Goal: Task Accomplishment & Management: Use online tool/utility

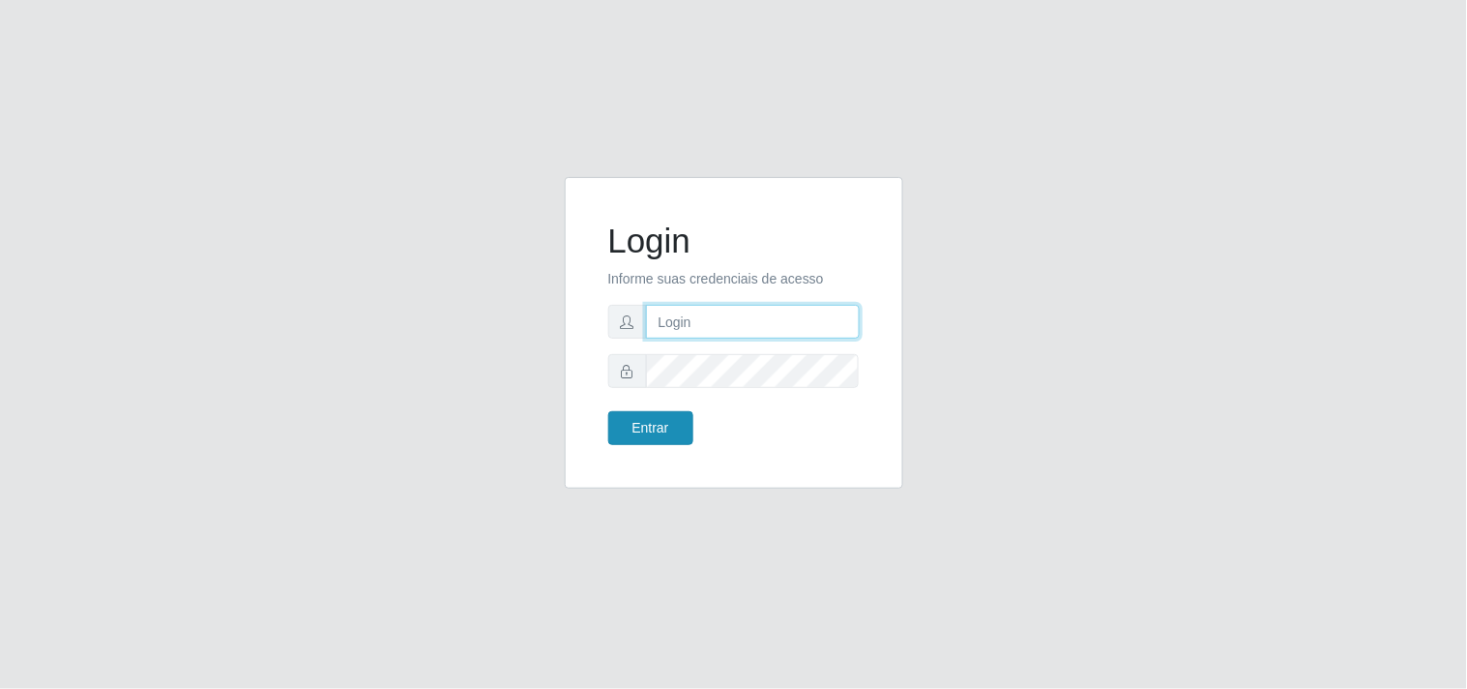
type input "[EMAIL_ADDRESS][DOMAIN_NAME]"
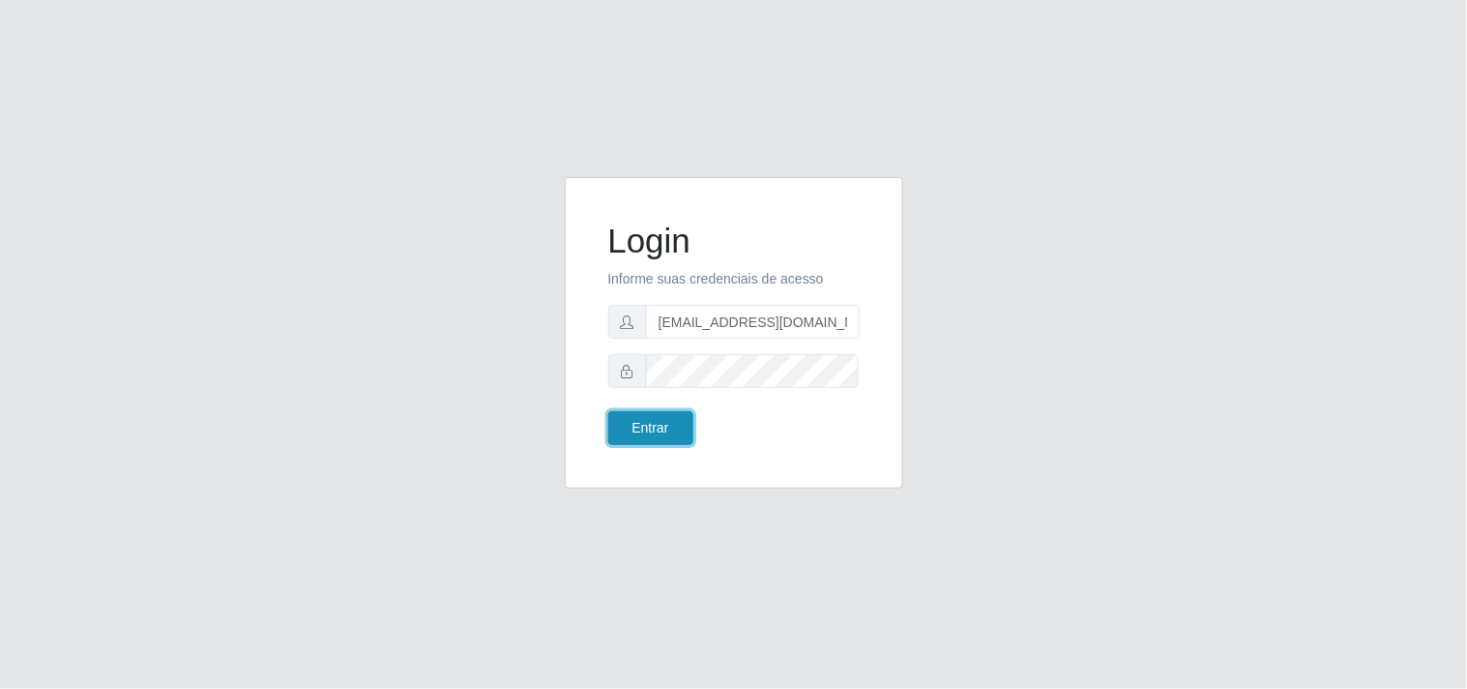
click at [635, 424] on button "Entrar" at bounding box center [650, 428] width 85 height 34
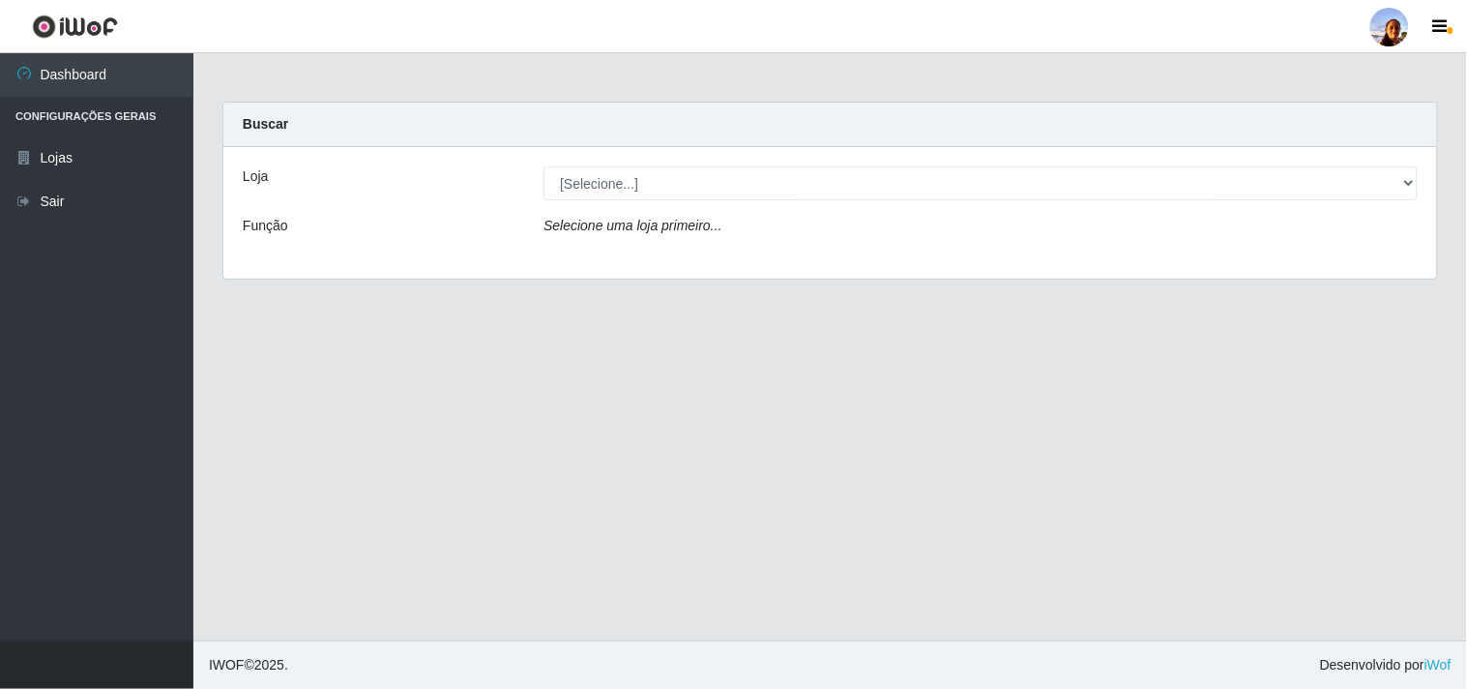
click at [938, 162] on div "Loja [Selecione...] Supermercado [GEOGRAPHIC_DATA] - Unidade Centro Função Sele…" at bounding box center [830, 213] width 1214 height 132
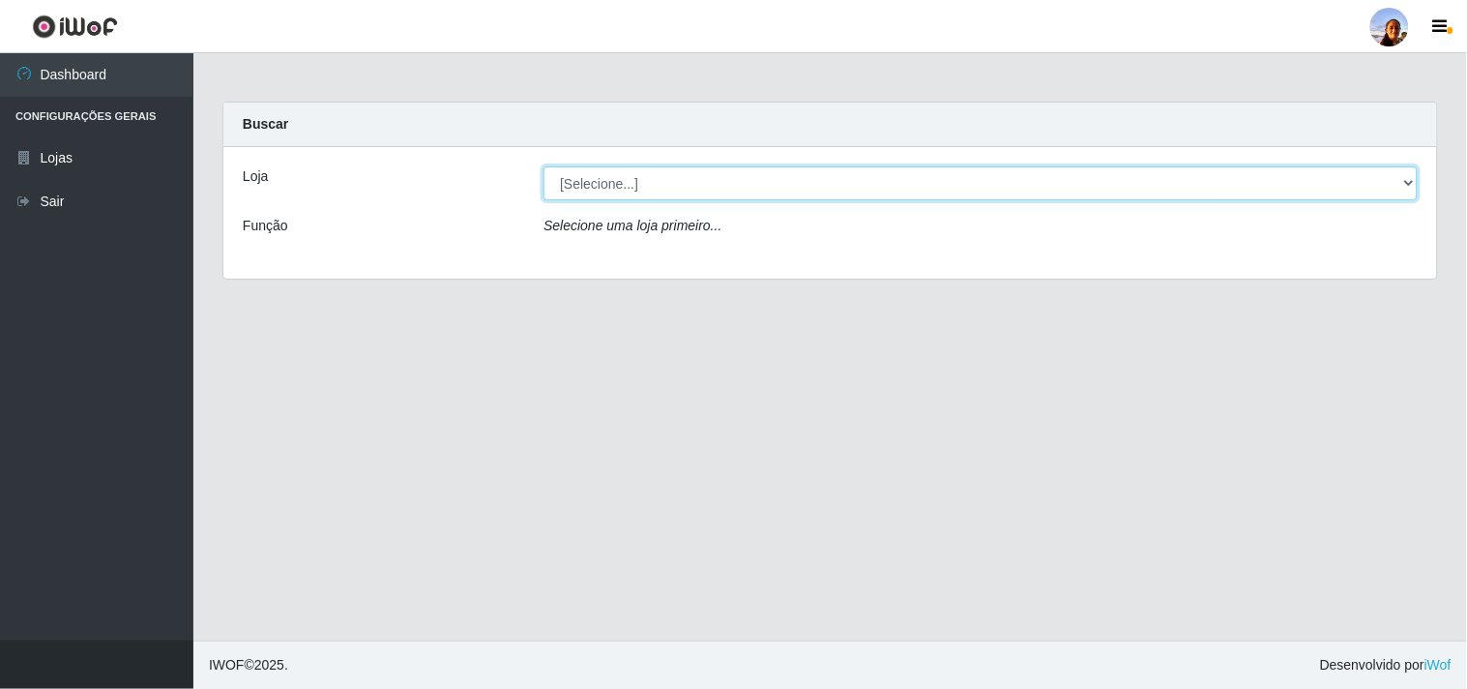
click at [926, 187] on select "[Selecione...] Supermercado [GEOGRAPHIC_DATA]" at bounding box center [981, 183] width 874 height 34
select select "166"
click at [544, 166] on select "[Selecione...] Supermercado [GEOGRAPHIC_DATA]" at bounding box center [981, 183] width 874 height 34
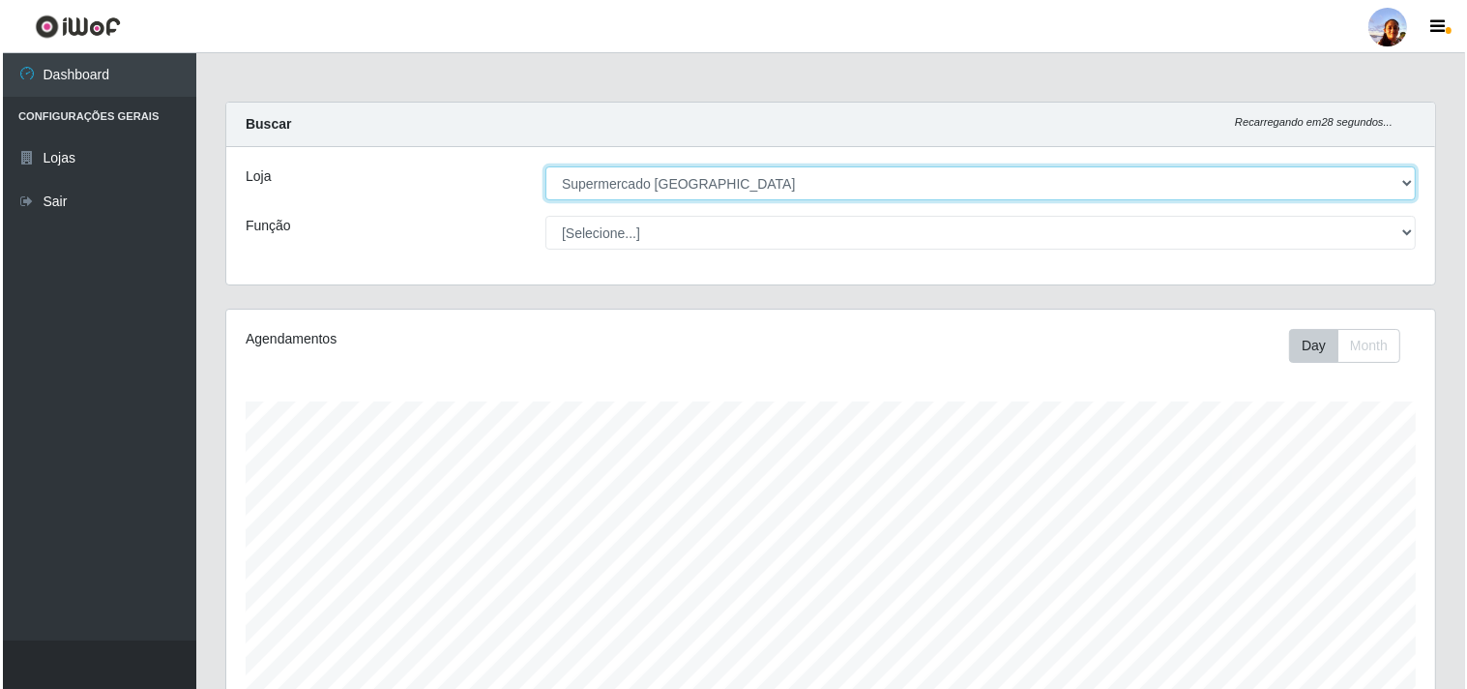
scroll to position [337, 0]
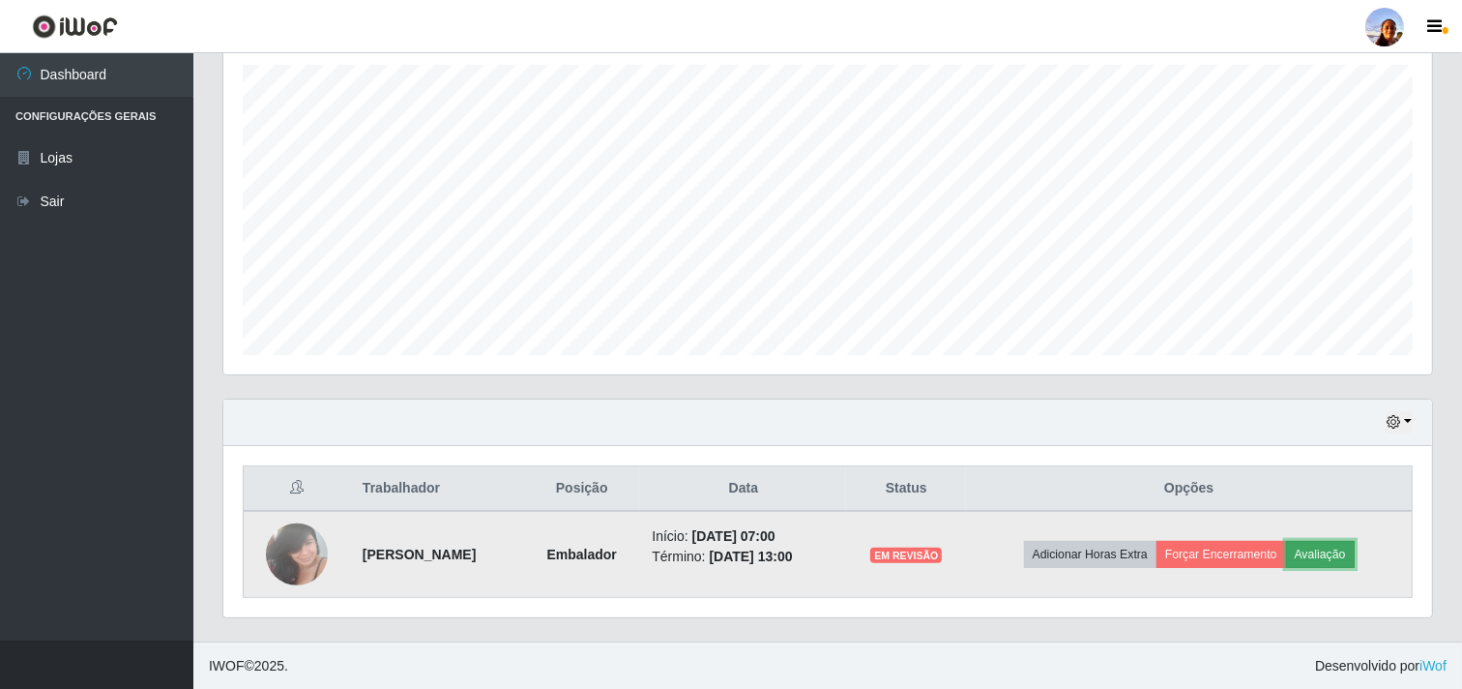
click at [1338, 546] on button "Avaliação" at bounding box center [1320, 554] width 69 height 27
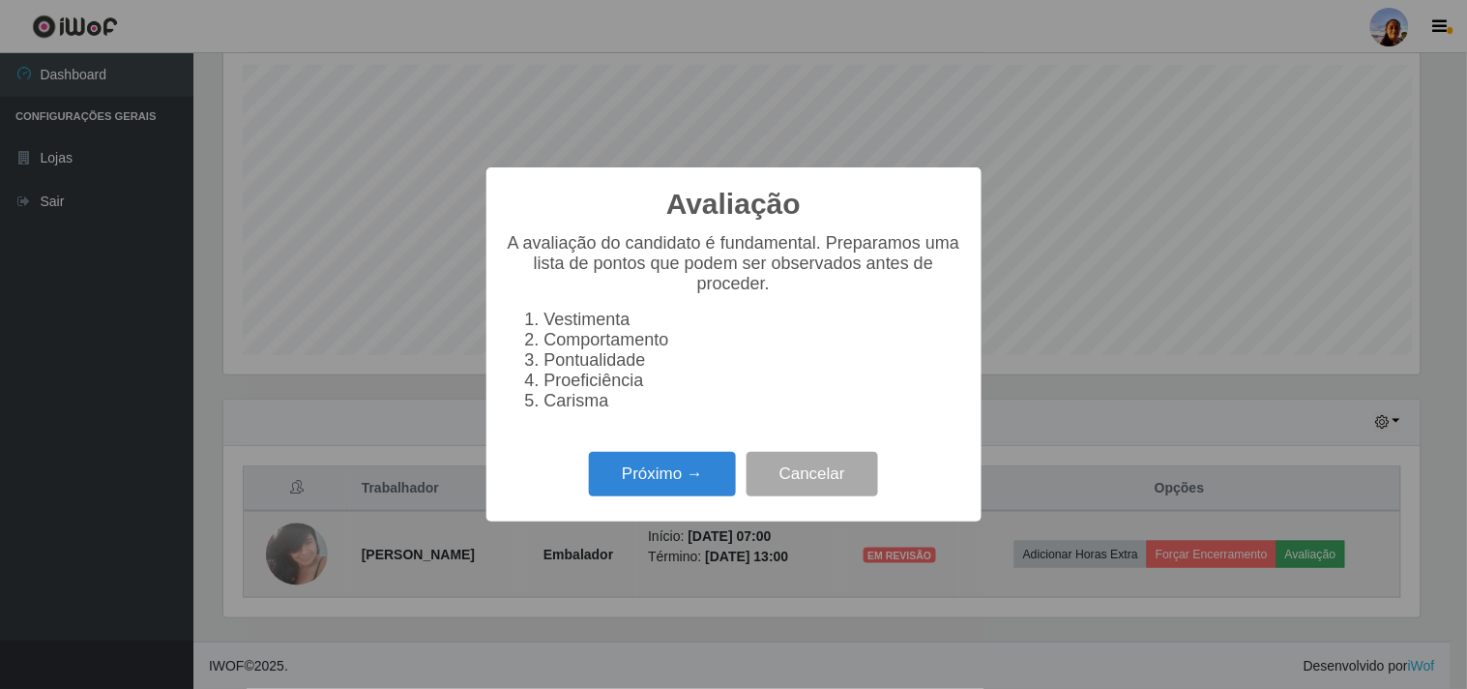
scroll to position [400, 1197]
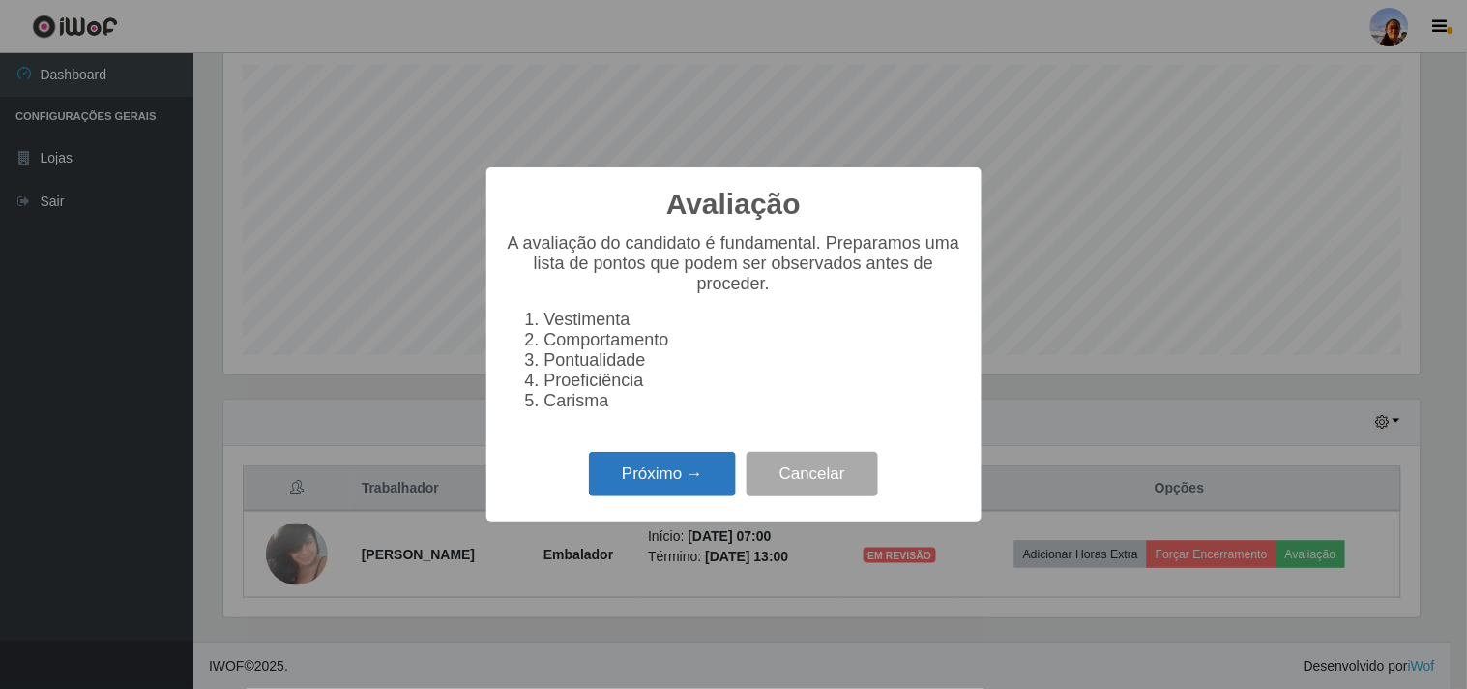
click at [653, 470] on button "Próximo →" at bounding box center [662, 474] width 147 height 45
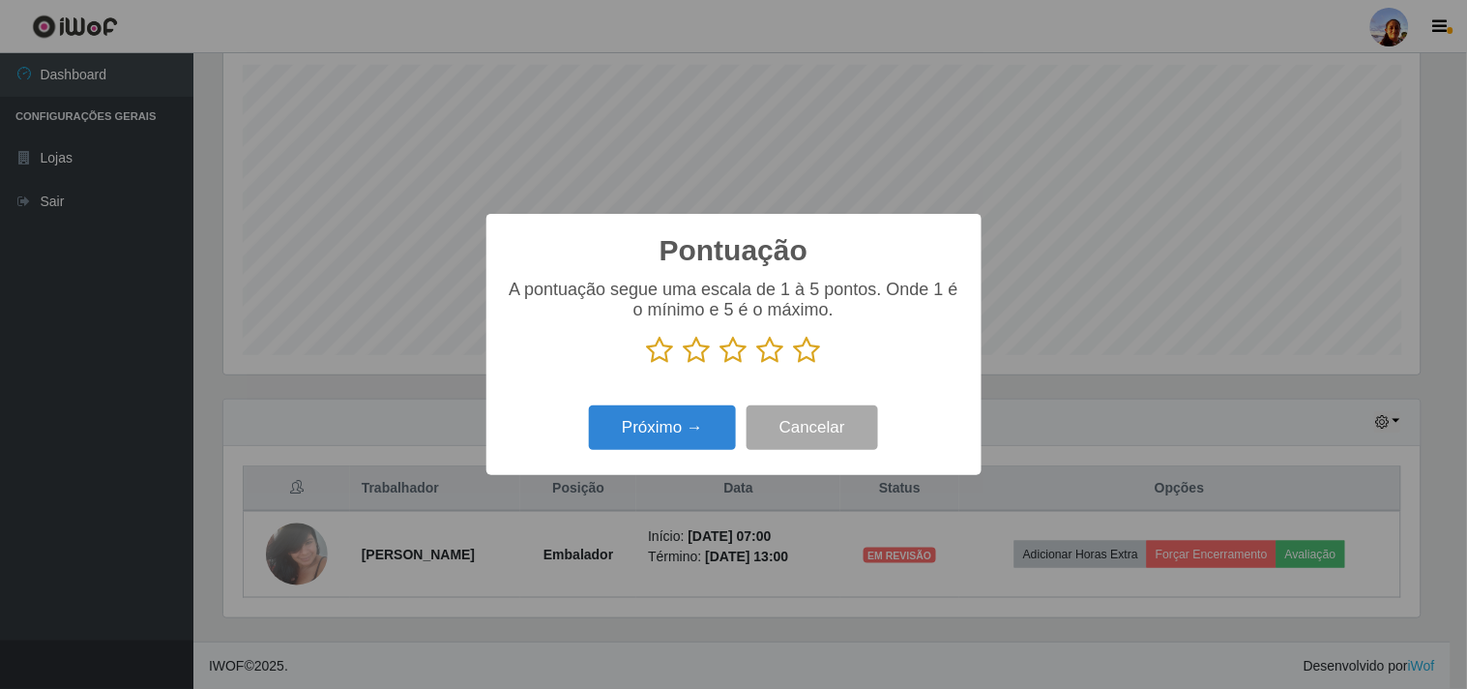
click at [801, 352] on icon at bounding box center [807, 350] width 27 height 29
click at [794, 365] on input "radio" at bounding box center [794, 365] width 0 height 0
click at [693, 427] on button "Próximo →" at bounding box center [662, 427] width 147 height 45
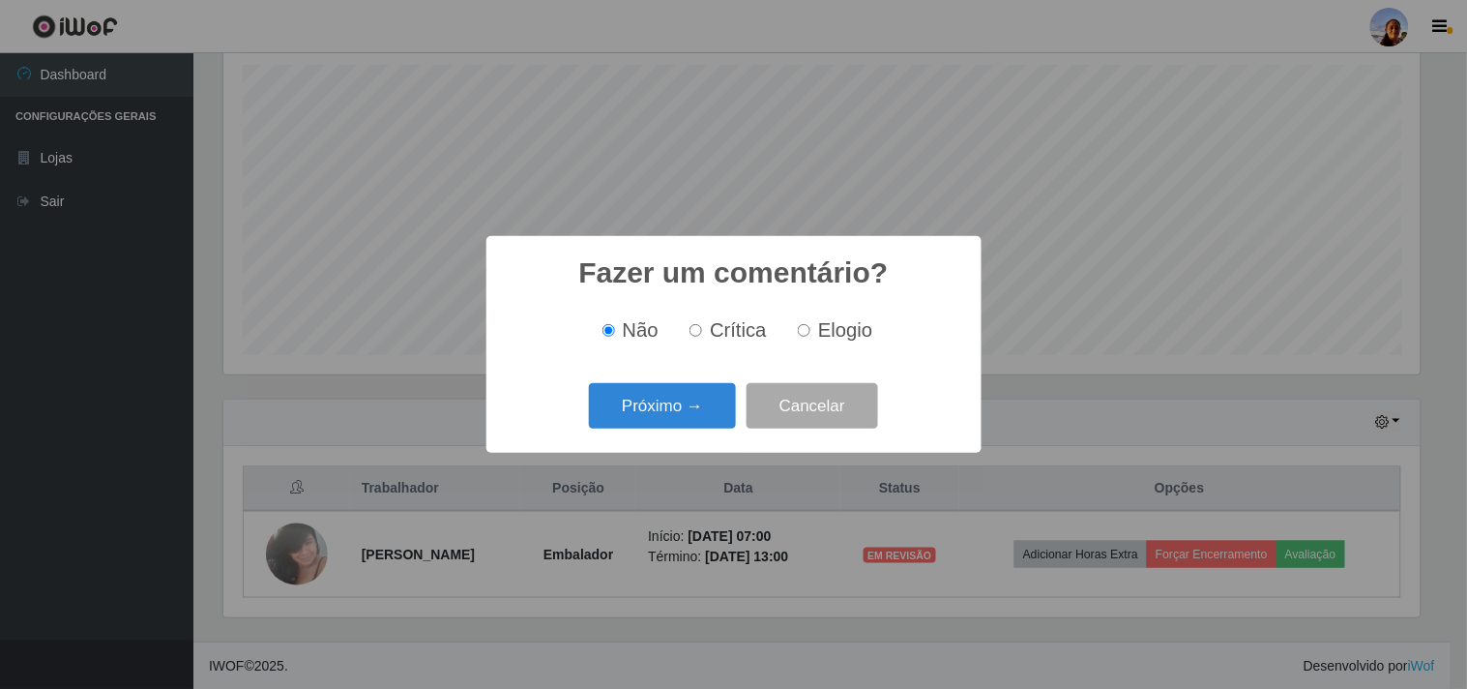
click at [693, 427] on button "Próximo →" at bounding box center [662, 405] width 147 height 45
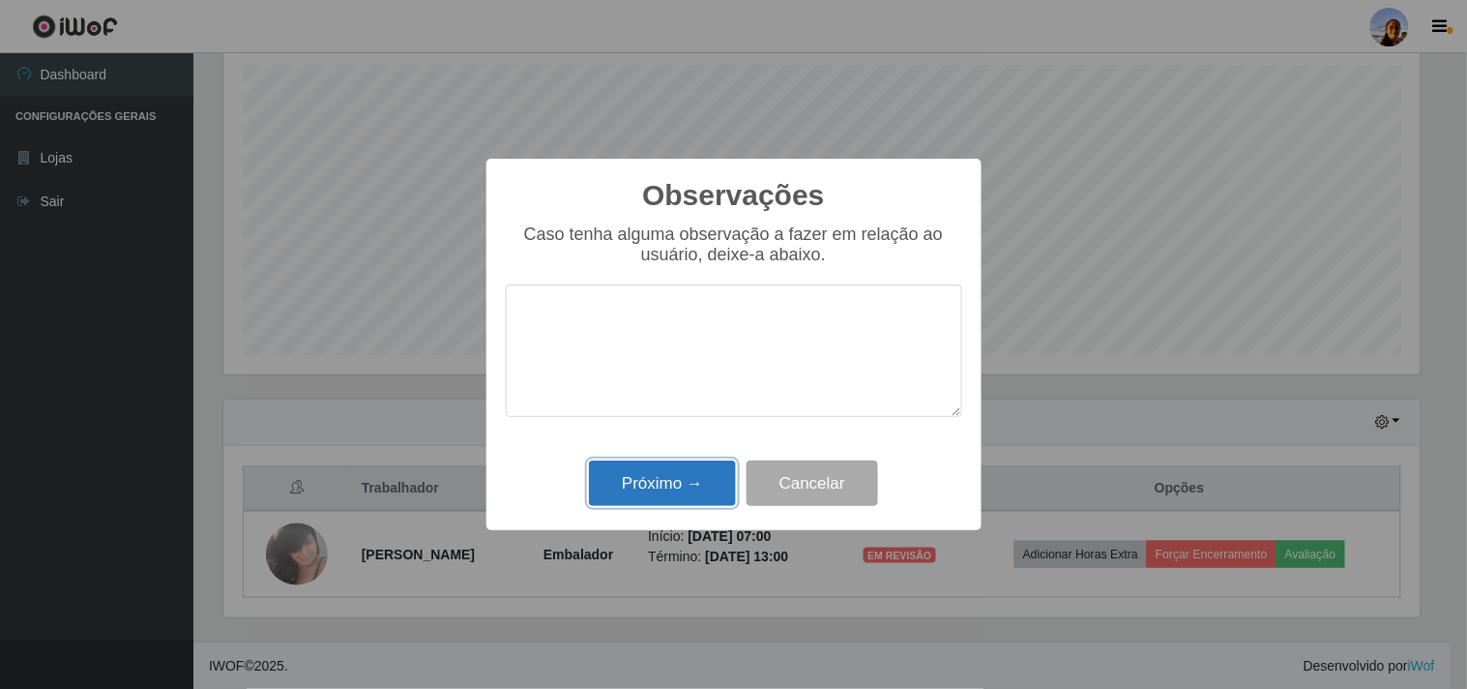
click at [683, 490] on button "Próximo →" at bounding box center [662, 482] width 147 height 45
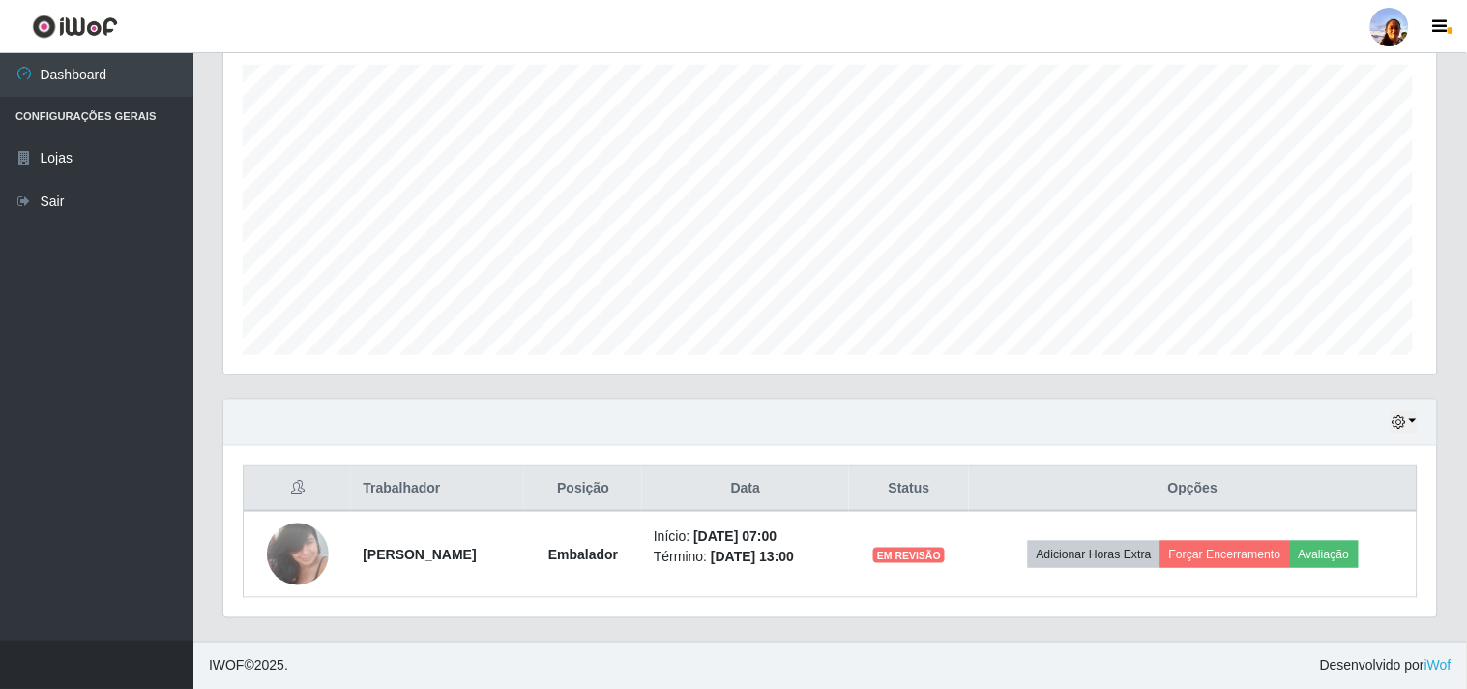
scroll to position [400, 1209]
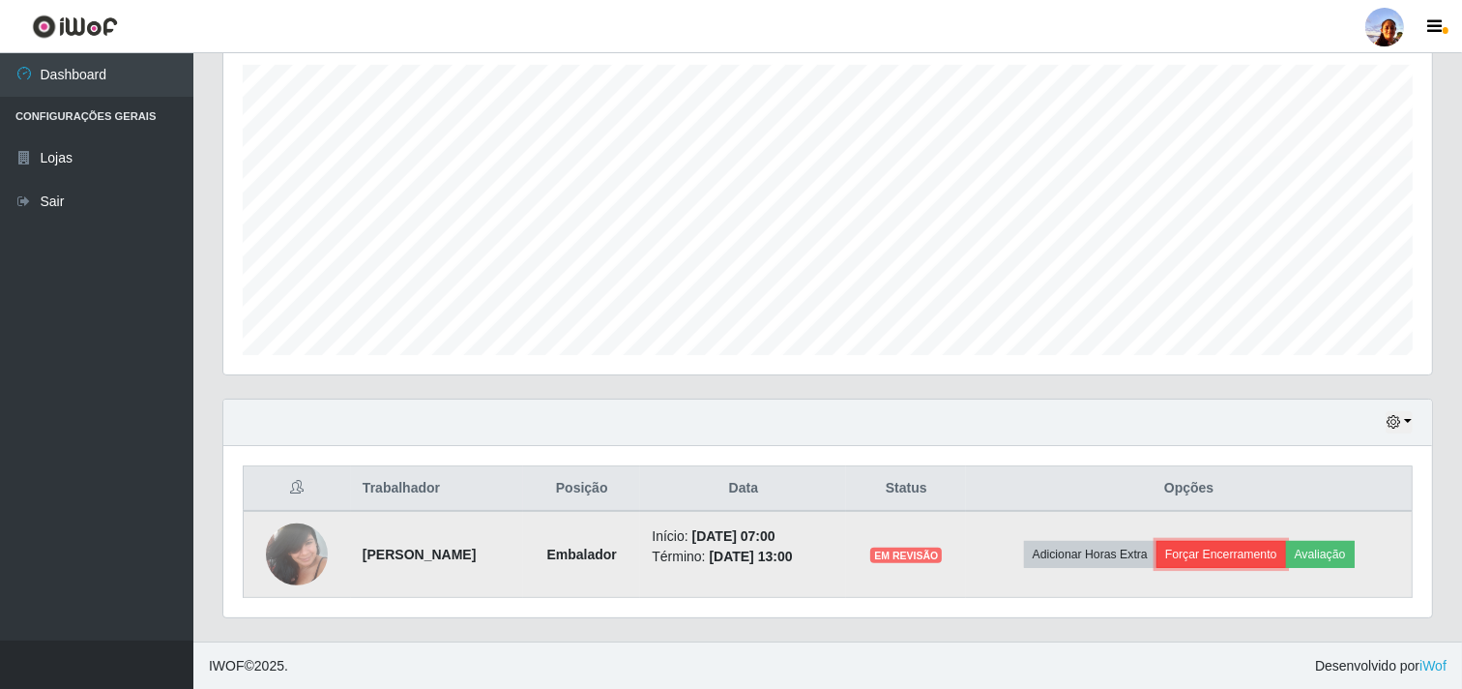
click at [1223, 559] on button "Forçar Encerramento" at bounding box center [1222, 554] width 130 height 27
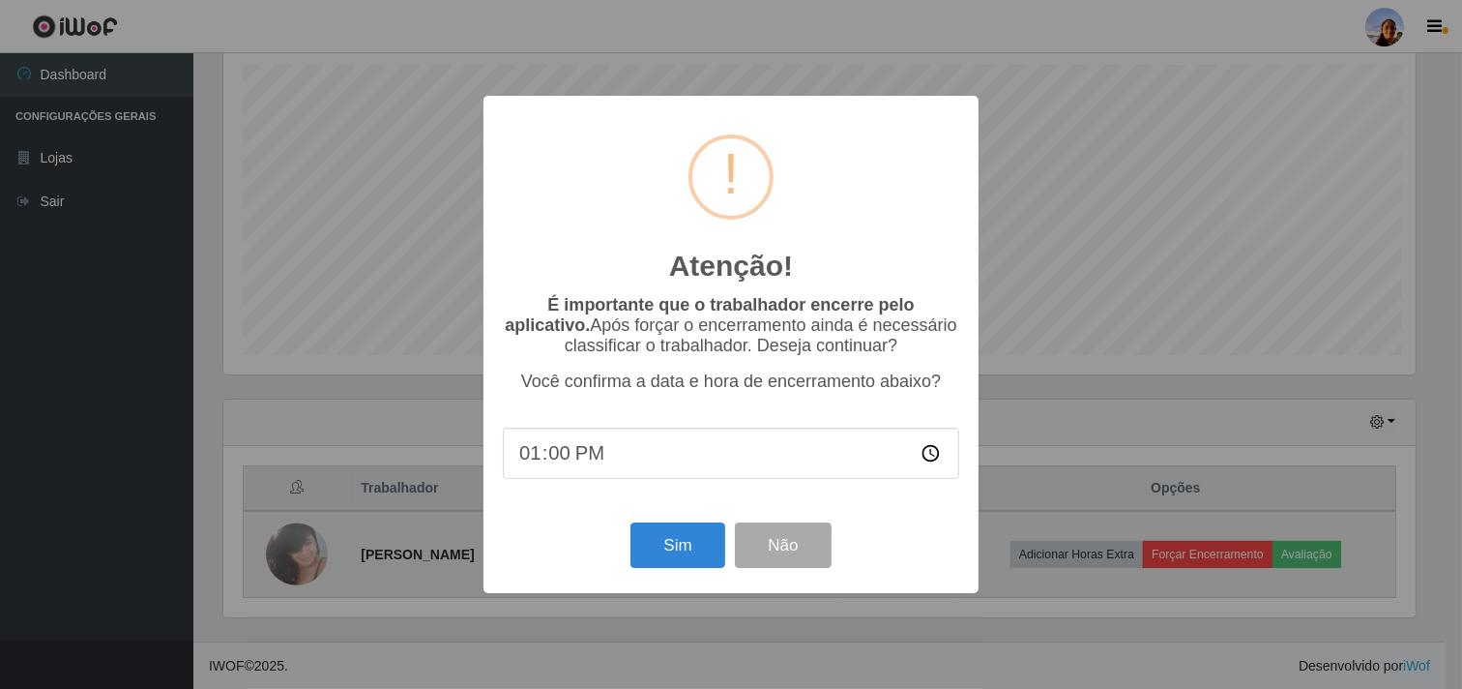
scroll to position [400, 1197]
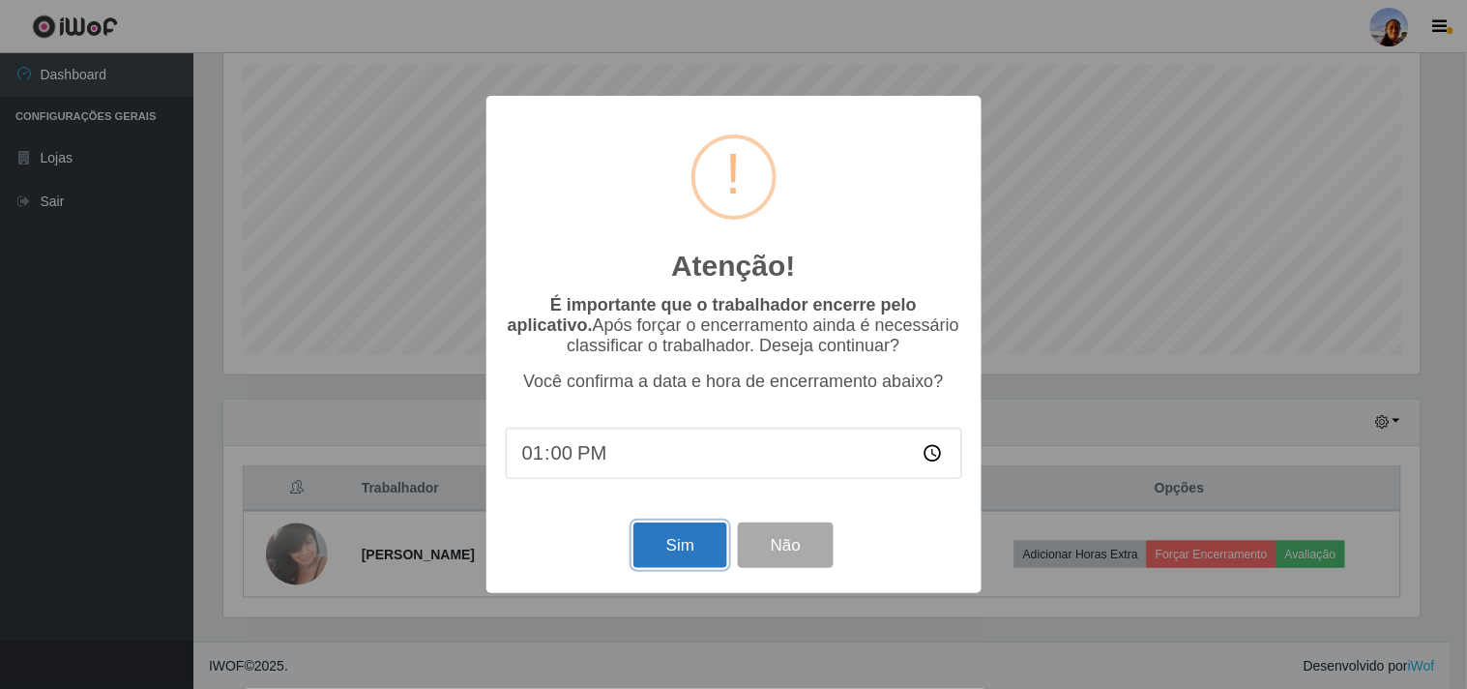
click at [668, 547] on button "Sim" at bounding box center [681, 544] width 94 height 45
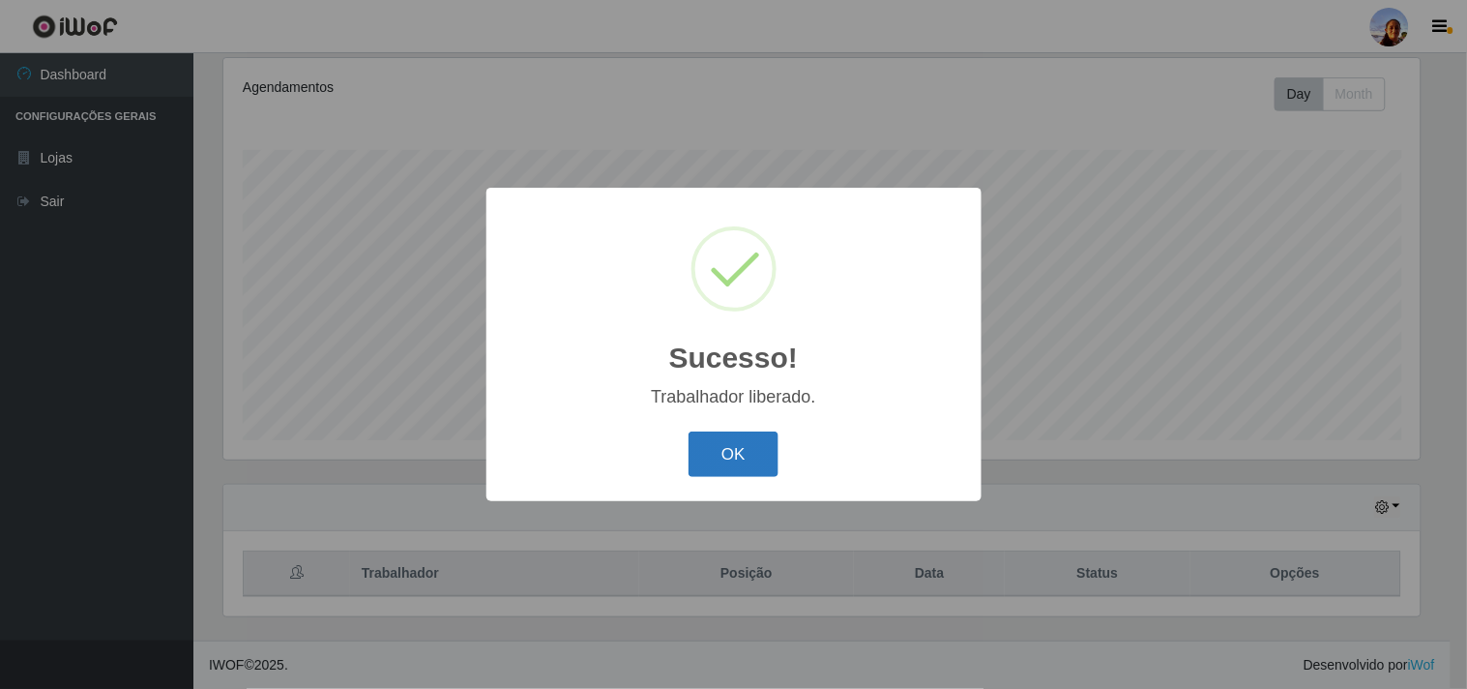
click at [730, 449] on button "OK" at bounding box center [734, 453] width 90 height 45
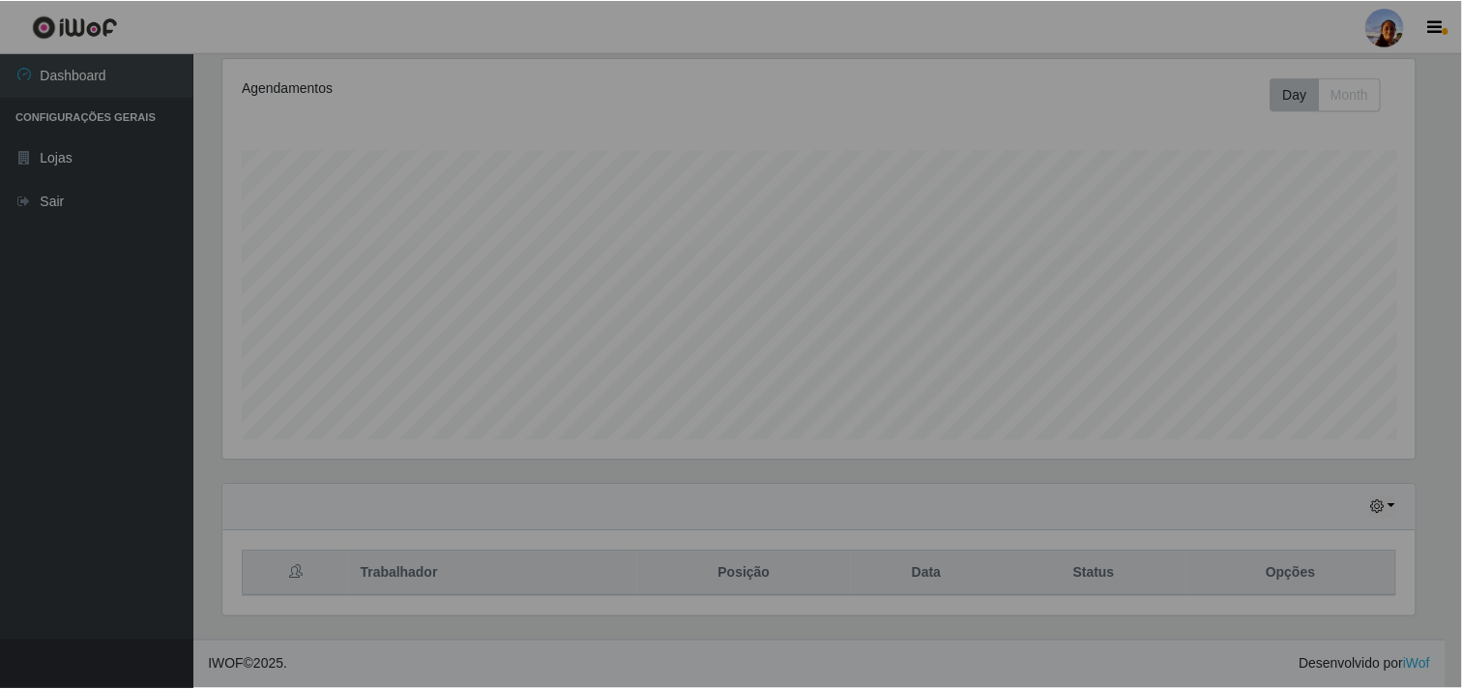
scroll to position [400, 1209]
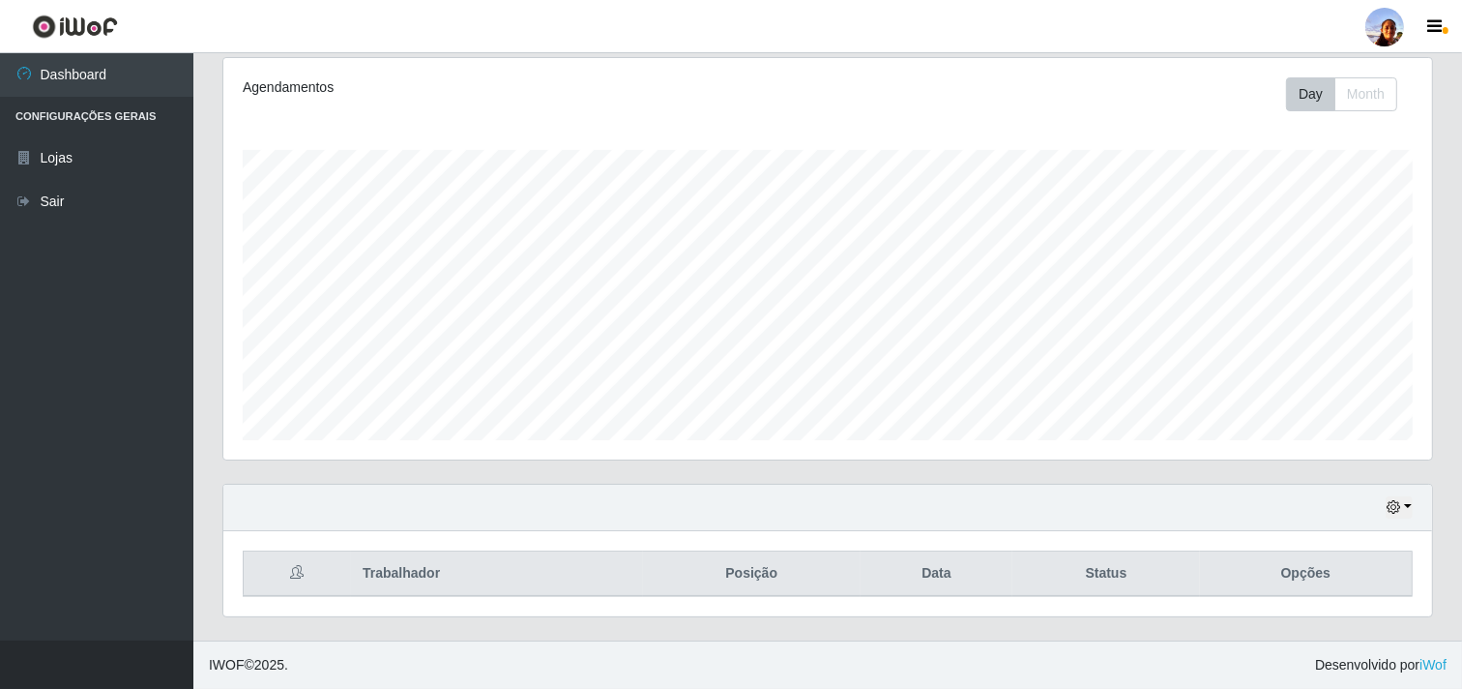
click at [1414, 509] on div "Hoje 1 dia 3 dias 1 Semana Não encerrados" at bounding box center [827, 508] width 1209 height 46
click at [1407, 507] on button "button" at bounding box center [1399, 507] width 27 height 22
click at [1343, 395] on button "3 dias" at bounding box center [1334, 393] width 153 height 41
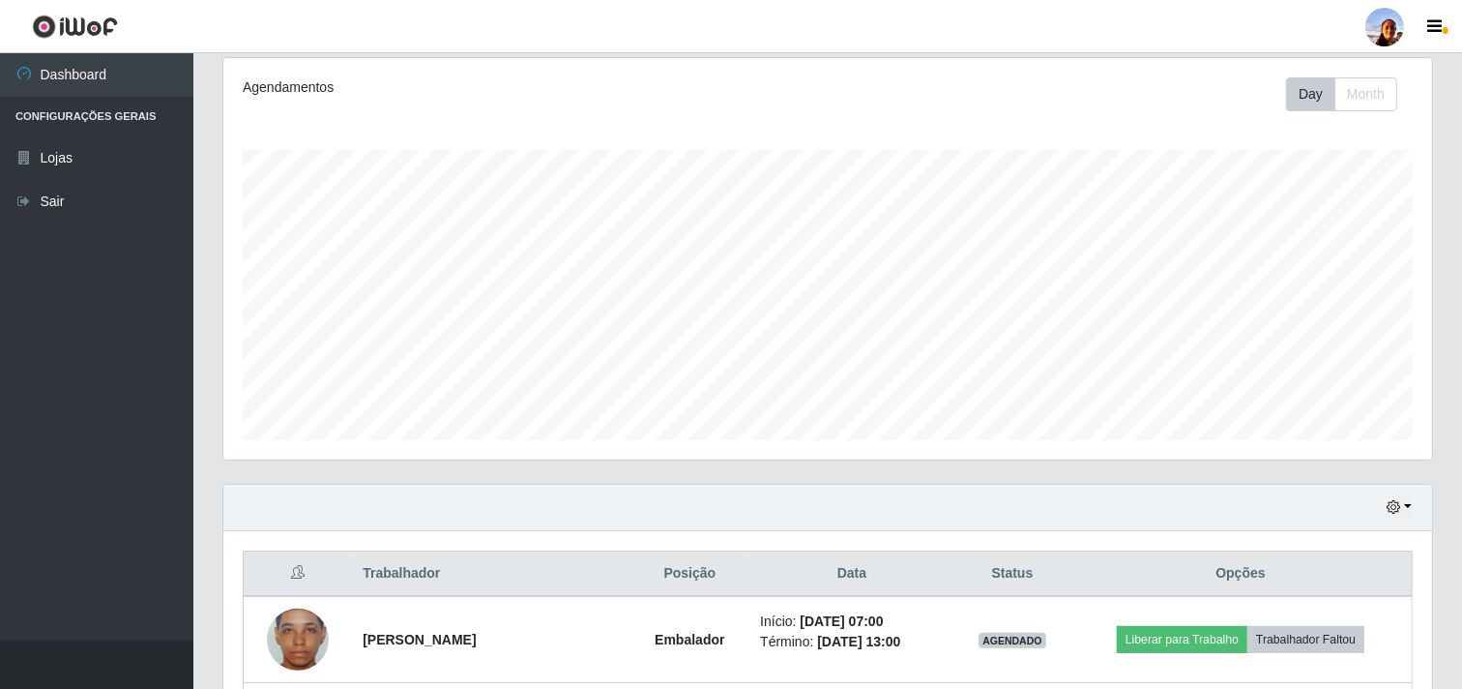
scroll to position [596, 0]
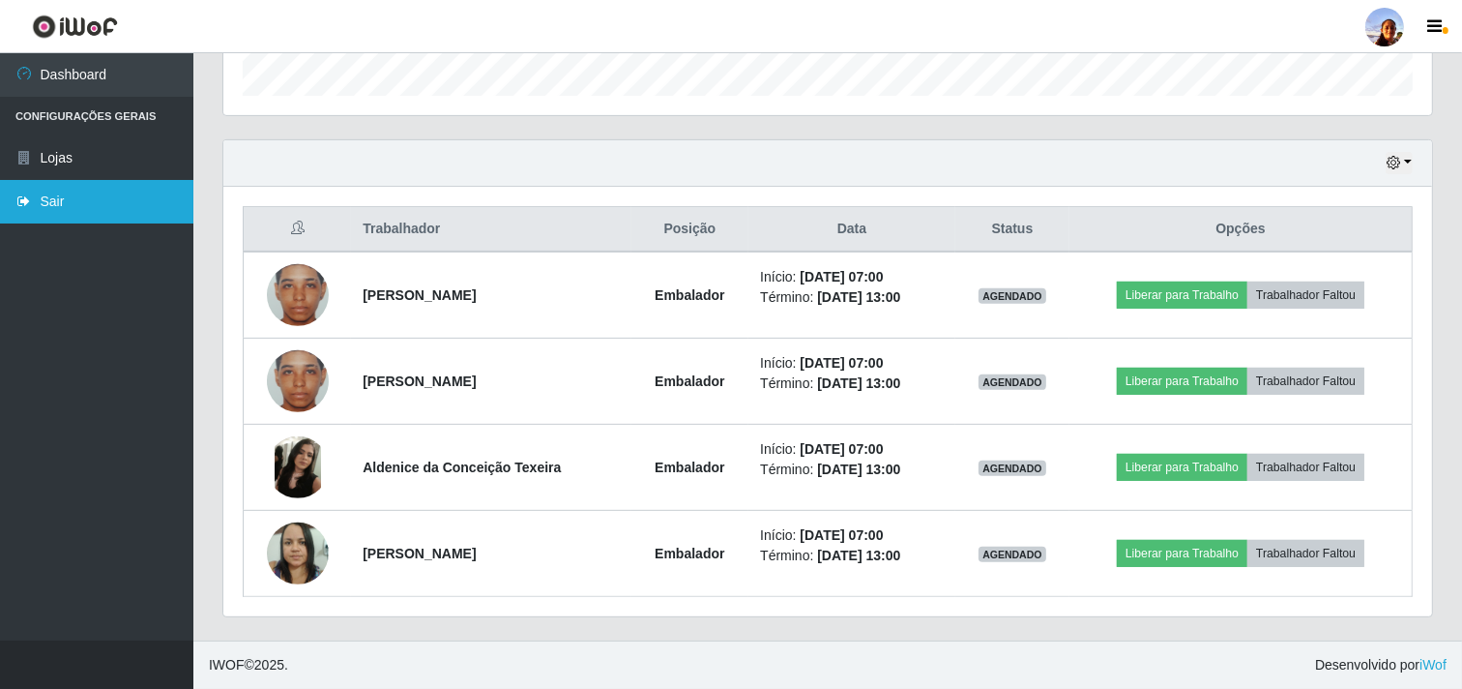
click at [89, 187] on link "Sair" at bounding box center [96, 202] width 193 height 44
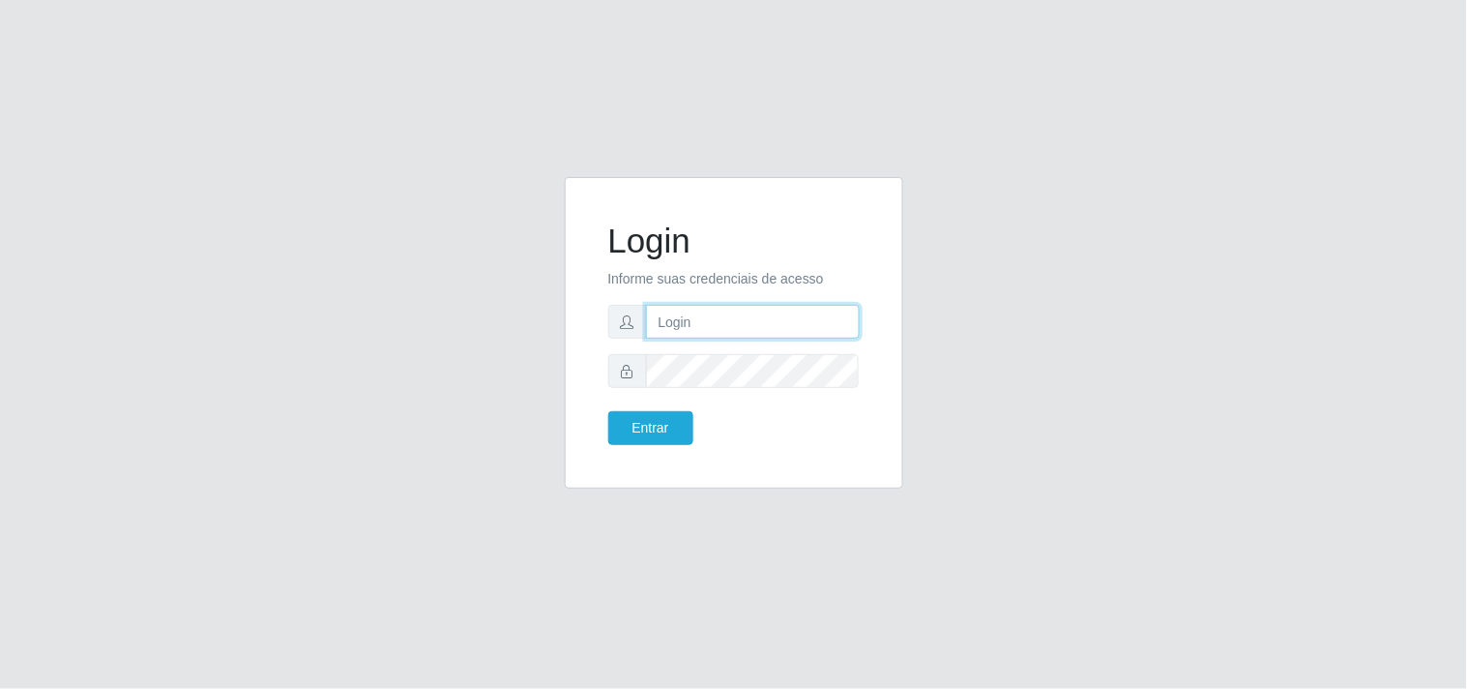
type input "[EMAIL_ADDRESS][DOMAIN_NAME]"
